Goal: Transaction & Acquisition: Obtain resource

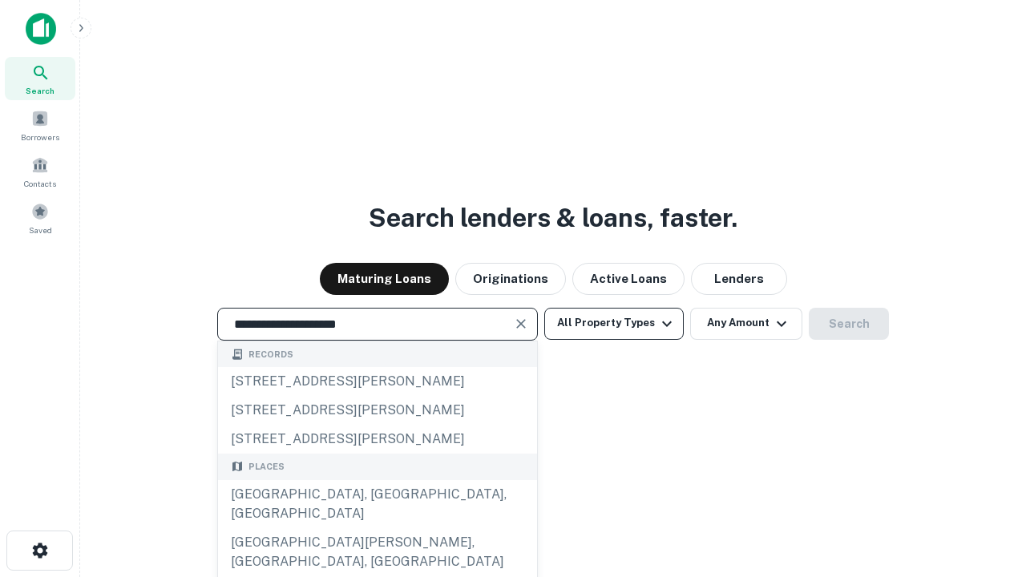
click at [377, 528] on div "[GEOGRAPHIC_DATA], [GEOGRAPHIC_DATA], [GEOGRAPHIC_DATA]" at bounding box center [377, 504] width 319 height 48
click at [614, 323] on button "All Property Types" at bounding box center [614, 324] width 140 height 32
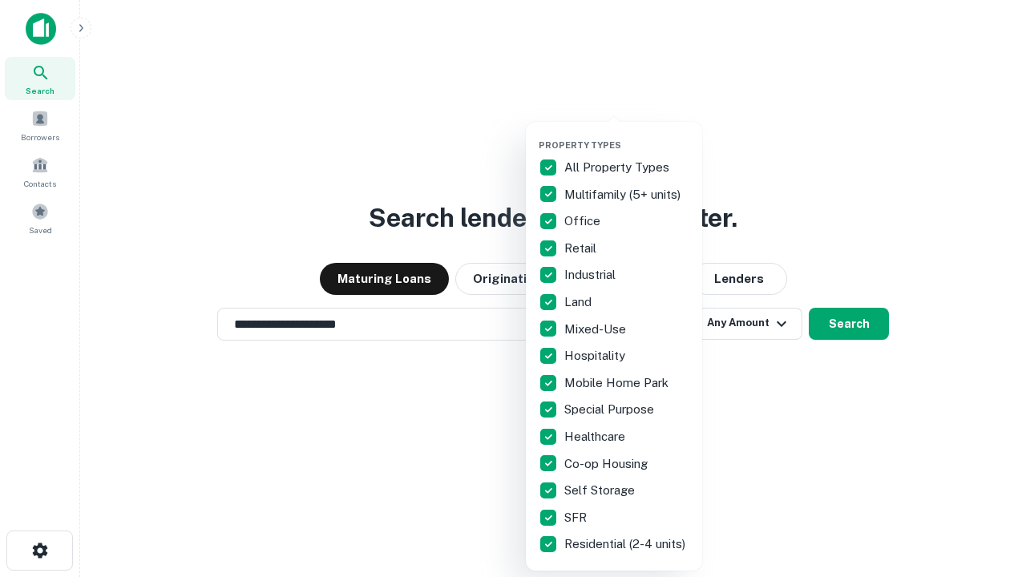
type input "**********"
click at [627, 135] on button "button" at bounding box center [627, 135] width 176 height 1
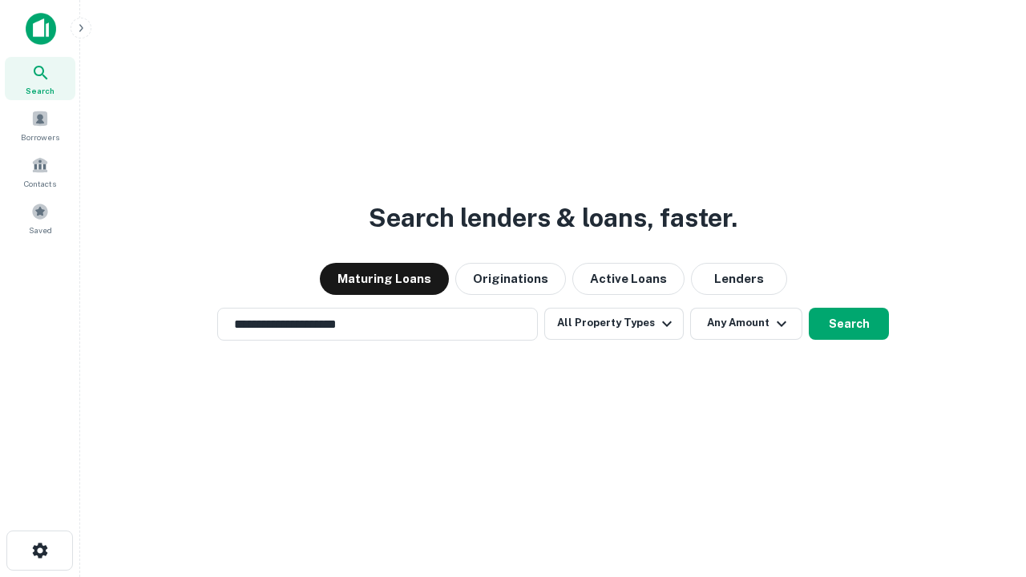
scroll to position [25, 0]
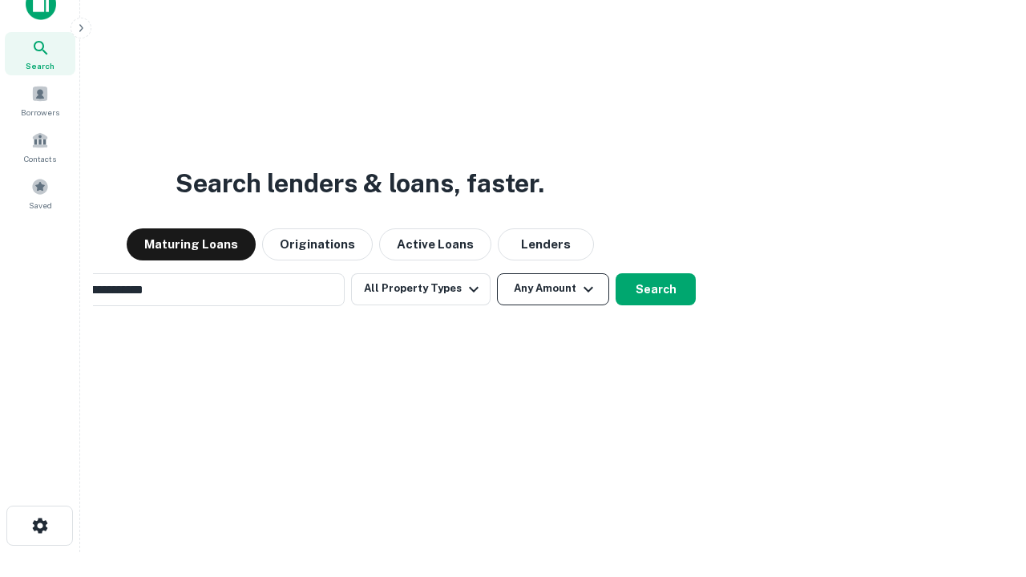
click at [497, 273] on button "Any Amount" at bounding box center [553, 289] width 112 height 32
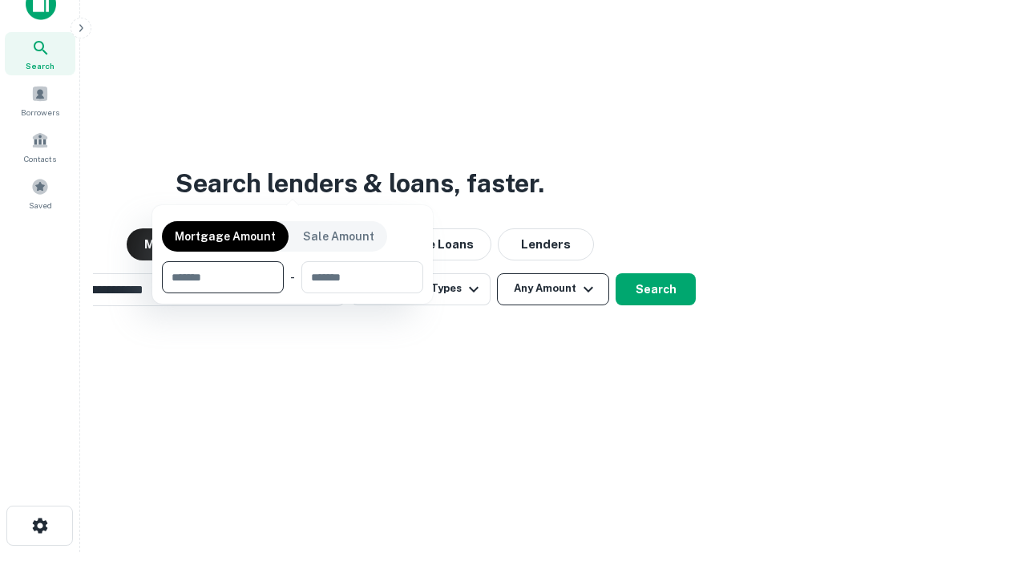
scroll to position [26, 0]
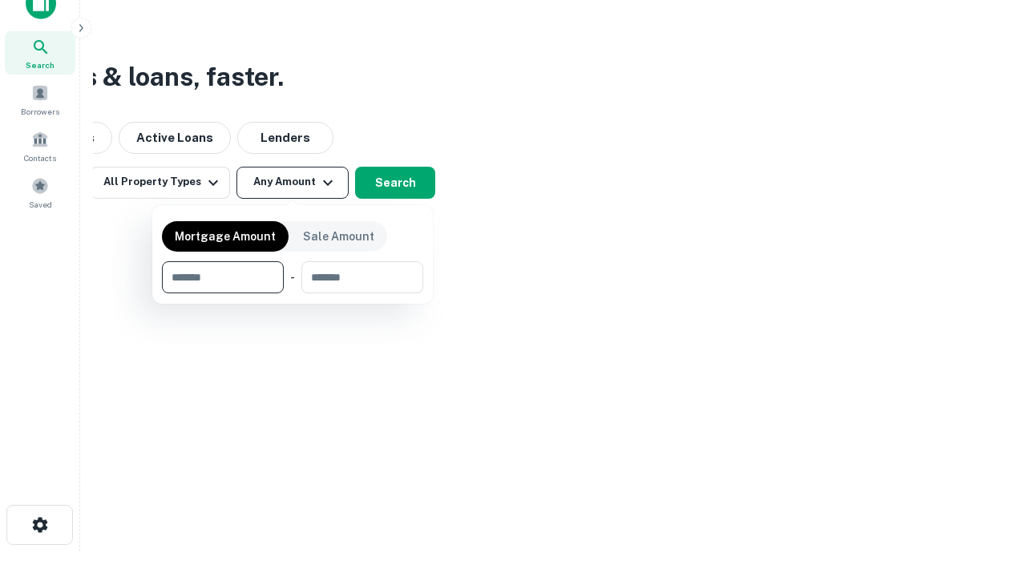
type input "*******"
click at [293, 293] on button "button" at bounding box center [292, 293] width 261 height 1
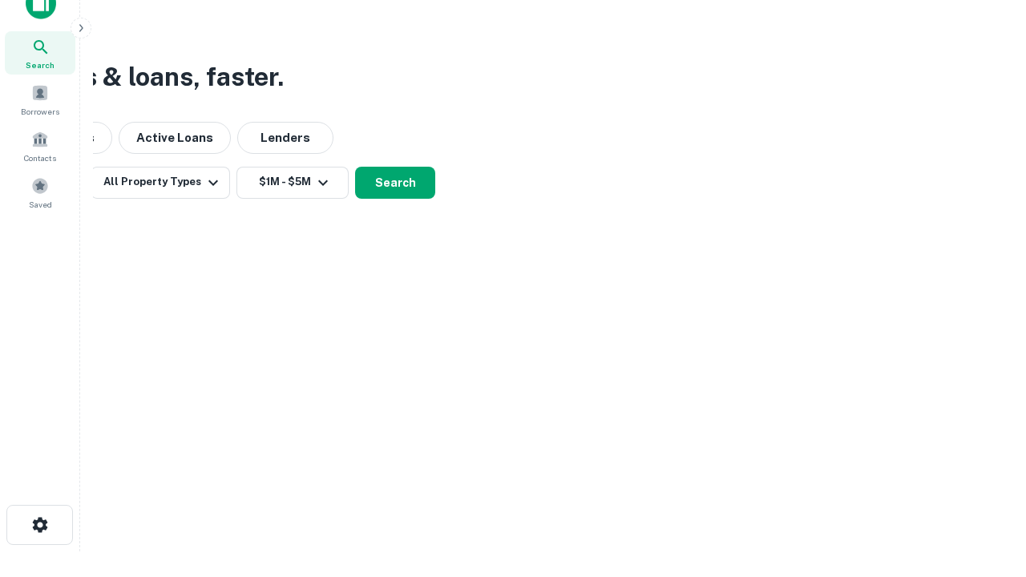
scroll to position [25, 0]
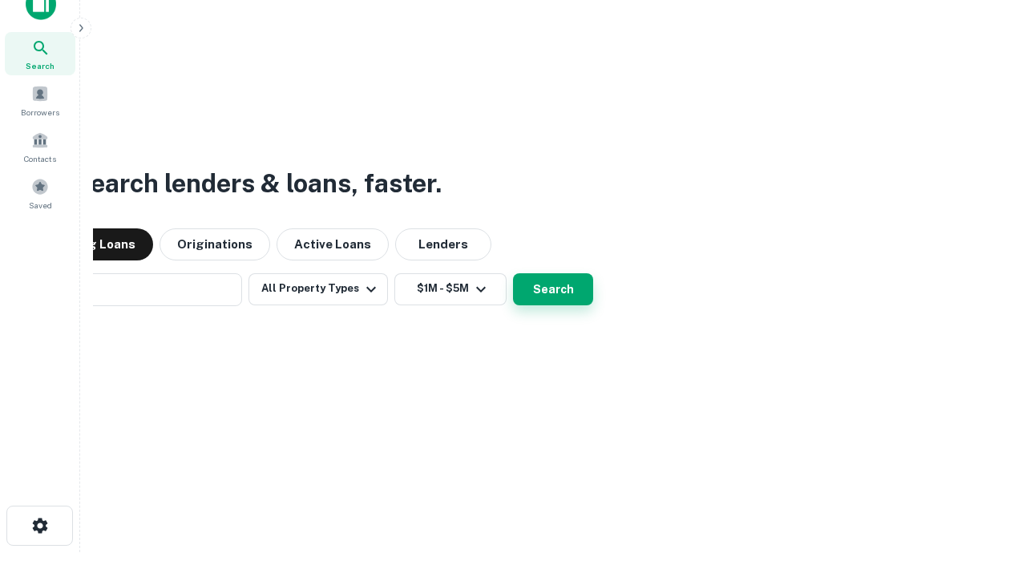
click at [513, 273] on button "Search" at bounding box center [553, 289] width 80 height 32
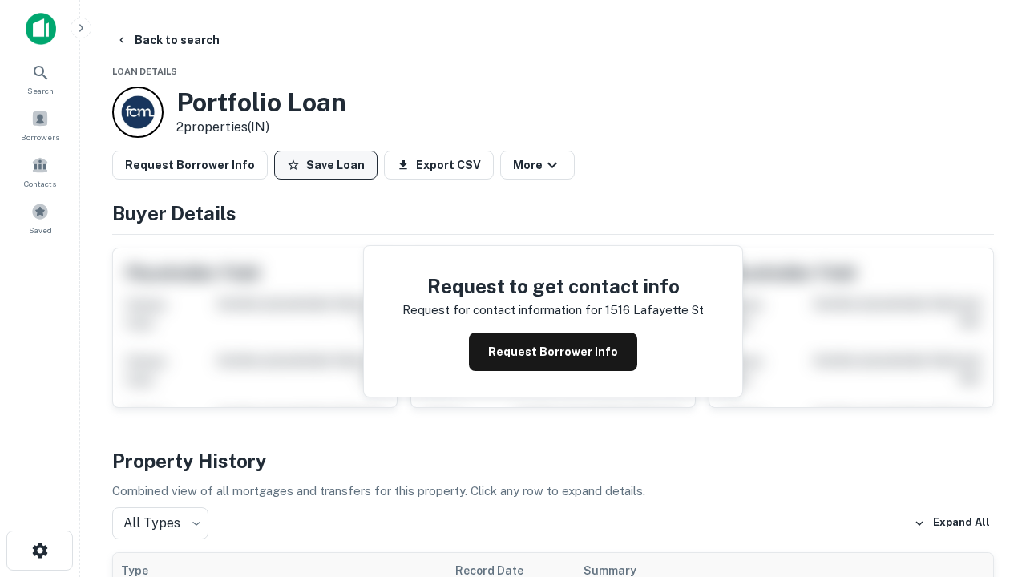
click at [326, 165] on button "Save Loan" at bounding box center [325, 165] width 103 height 29
click at [330, 165] on button "Loan Saved" at bounding box center [329, 165] width 111 height 29
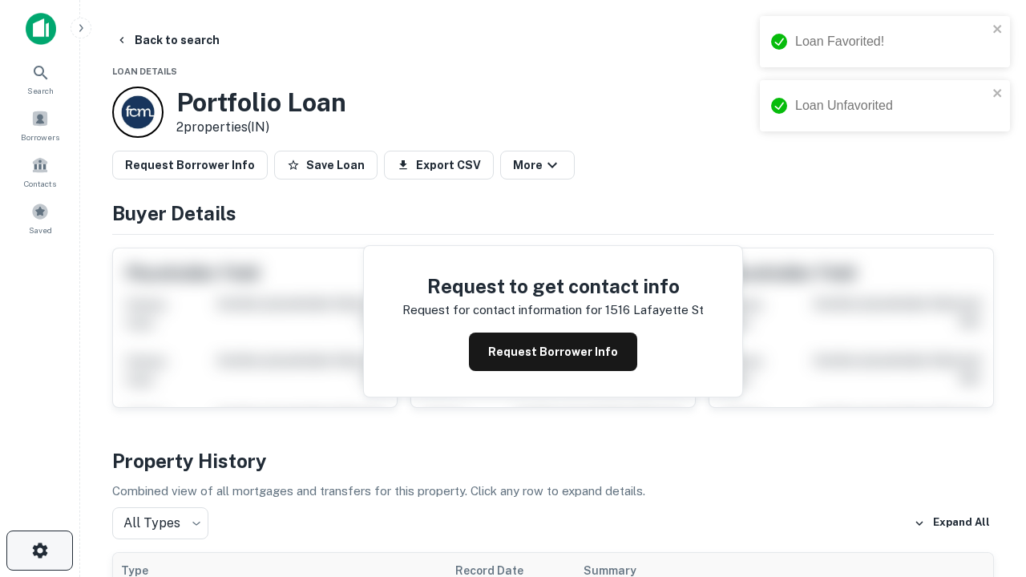
click at [39, 551] on icon "button" at bounding box center [39, 550] width 19 height 19
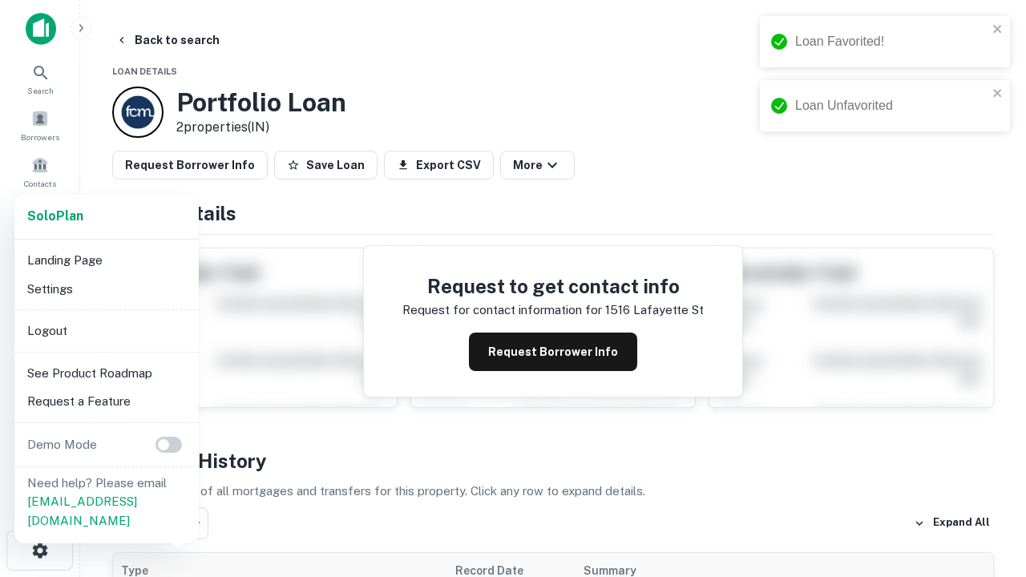
click at [106, 330] on li "Logout" at bounding box center [107, 331] width 172 height 29
